Goal: Complete application form

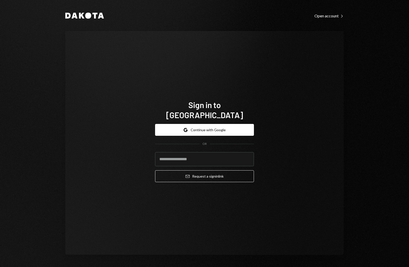
click at [96, 150] on div "Sign in to [GEOGRAPHIC_DATA] Google Continue with Google OR Email Request a sig…" at bounding box center [204, 143] width 278 height 224
click at [197, 127] on button "Google Continue with Google" at bounding box center [204, 130] width 99 height 12
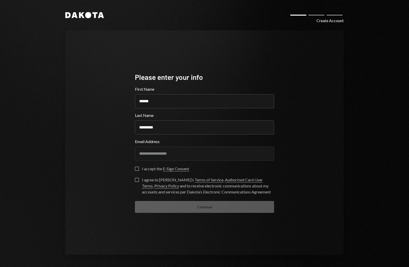
click at [86, 145] on div "**********" at bounding box center [204, 142] width 278 height 225
drag, startPoint x: 136, startPoint y: 169, endPoint x: 134, endPoint y: 174, distance: 5.7
click at [136, 169] on button "I accept the E-Sign Consent" at bounding box center [137, 169] width 4 height 4
drag, startPoint x: 137, startPoint y: 181, endPoint x: 165, endPoint y: 201, distance: 34.2
click at [137, 181] on button "I agree to Dakota’s Terms of Service , Authorized Card User Terms , Privacy Pol…" at bounding box center [137, 180] width 4 height 4
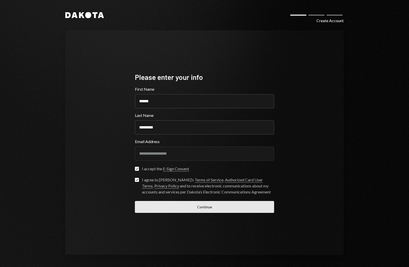
click at [191, 205] on button "Continue" at bounding box center [204, 207] width 139 height 12
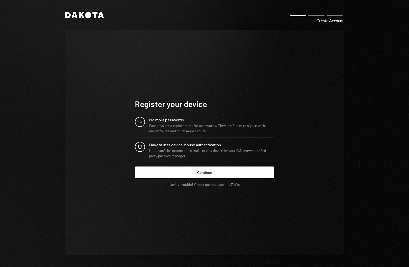
click at [178, 104] on h1 "Register your device" at bounding box center [204, 104] width 139 height 10
click at [153, 104] on h1 "Register your device" at bounding box center [204, 104] width 139 height 10
click at [205, 108] on h1 "Register your device" at bounding box center [204, 104] width 139 height 10
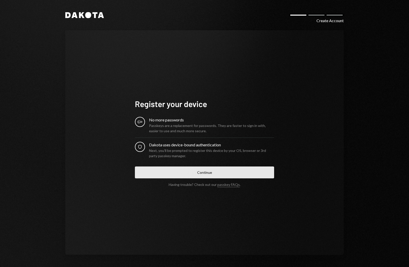
click at [191, 173] on button "Continue" at bounding box center [204, 173] width 139 height 12
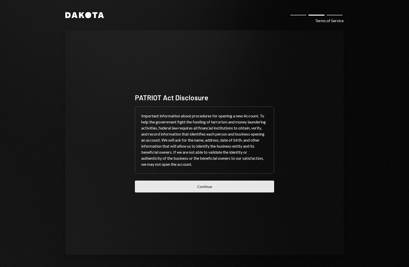
click at [202, 187] on button "Continue" at bounding box center [204, 187] width 139 height 12
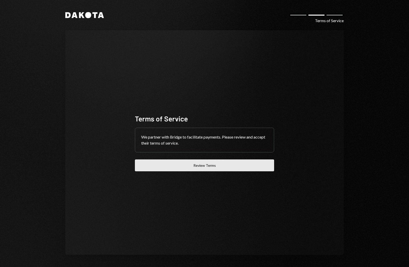
click at [193, 166] on button "Review Terms" at bounding box center [204, 166] width 139 height 12
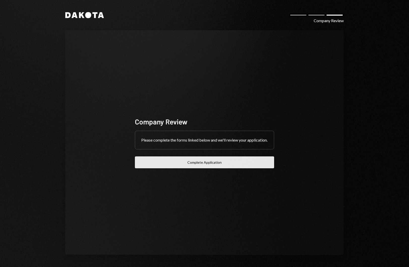
click at [184, 166] on button "Complete Application" at bounding box center [204, 163] width 139 height 12
